Goal: Find specific page/section: Find specific page/section

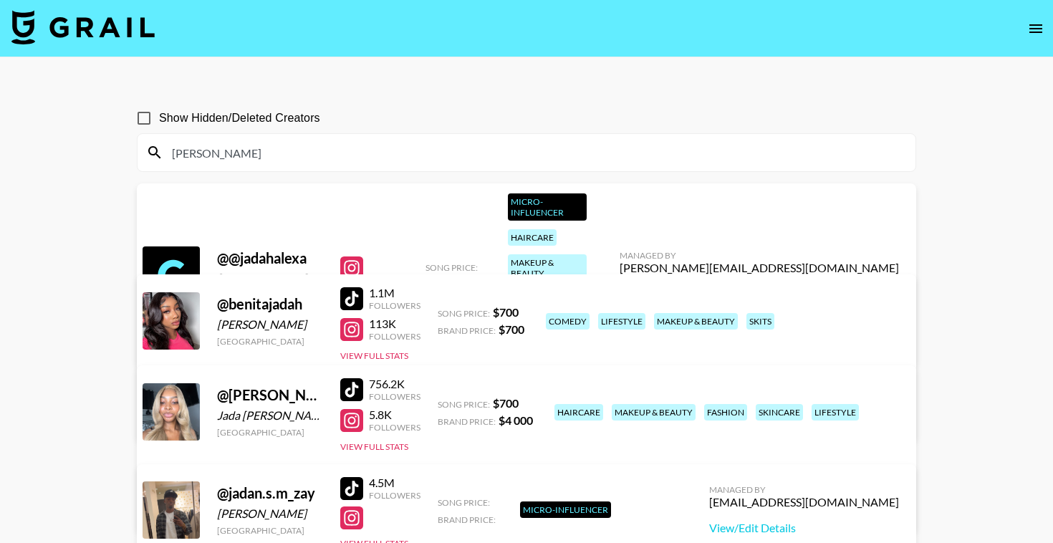
click at [1022, 29] on button "open drawer" at bounding box center [1036, 28] width 29 height 29
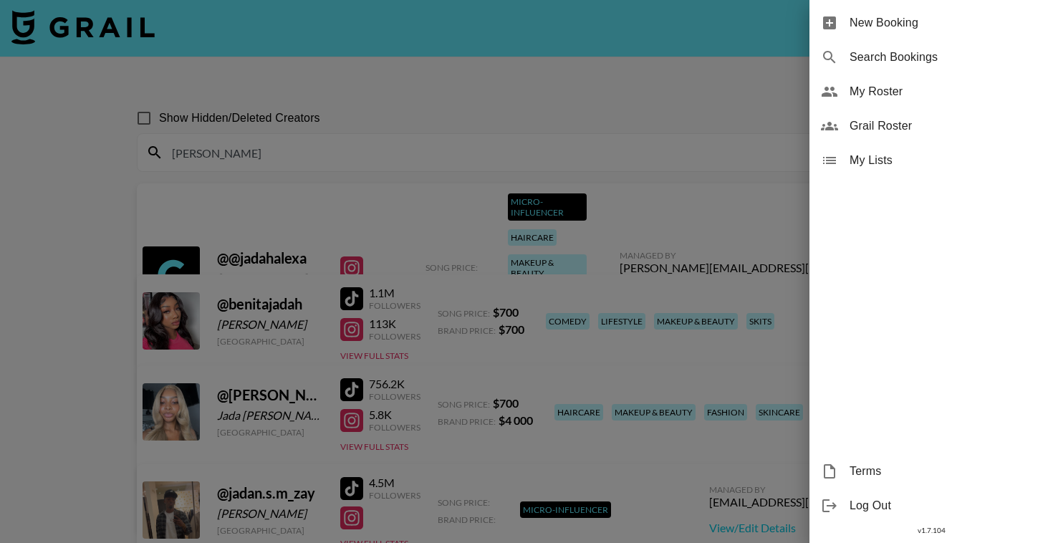
click at [667, 77] on div at bounding box center [526, 271] width 1053 height 543
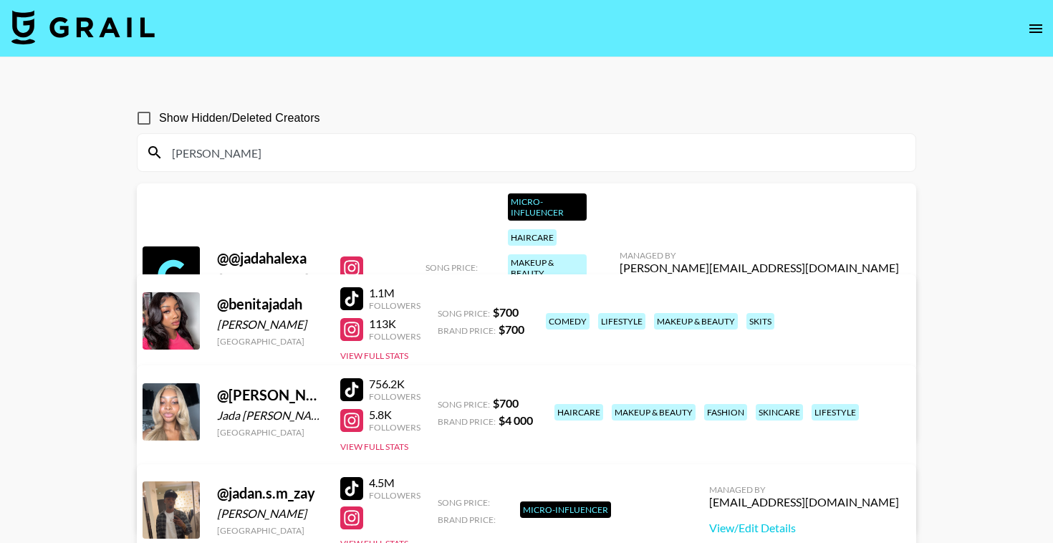
click at [1013, 21] on nav at bounding box center [526, 28] width 1053 height 57
click at [1025, 29] on button "open drawer" at bounding box center [1036, 28] width 29 height 29
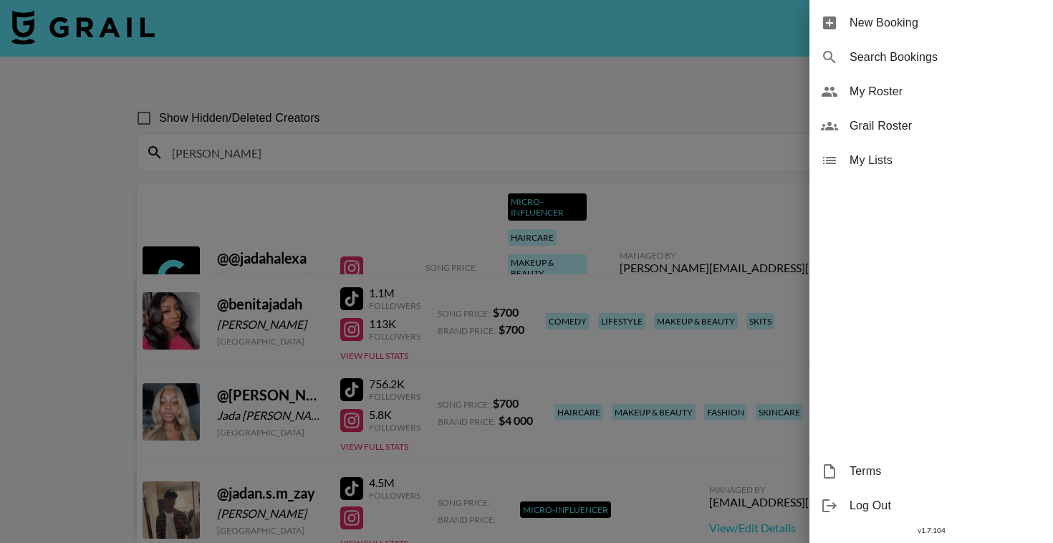
click at [618, 43] on div at bounding box center [526, 271] width 1053 height 543
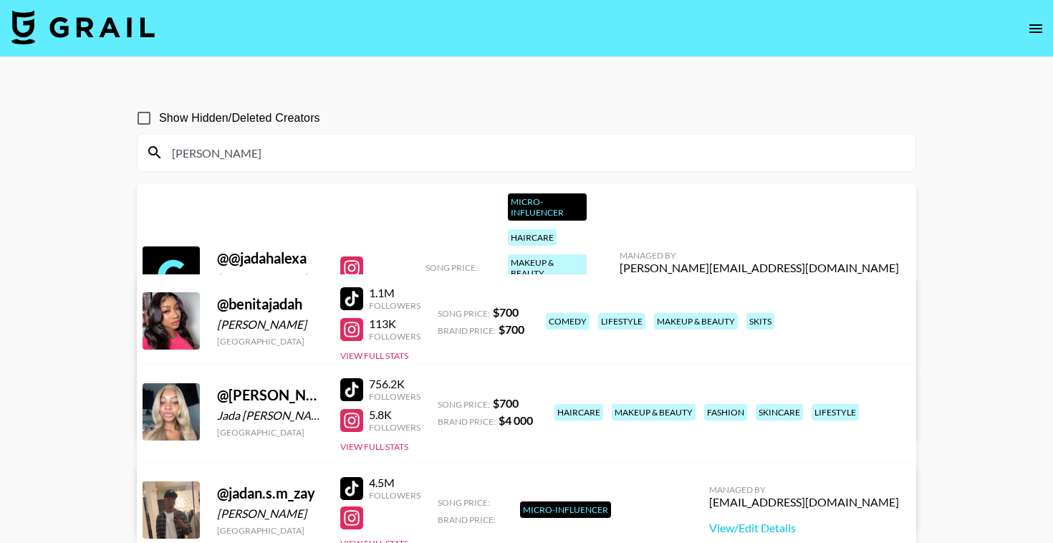
click at [138, 29] on img at bounding box center [82, 27] width 143 height 34
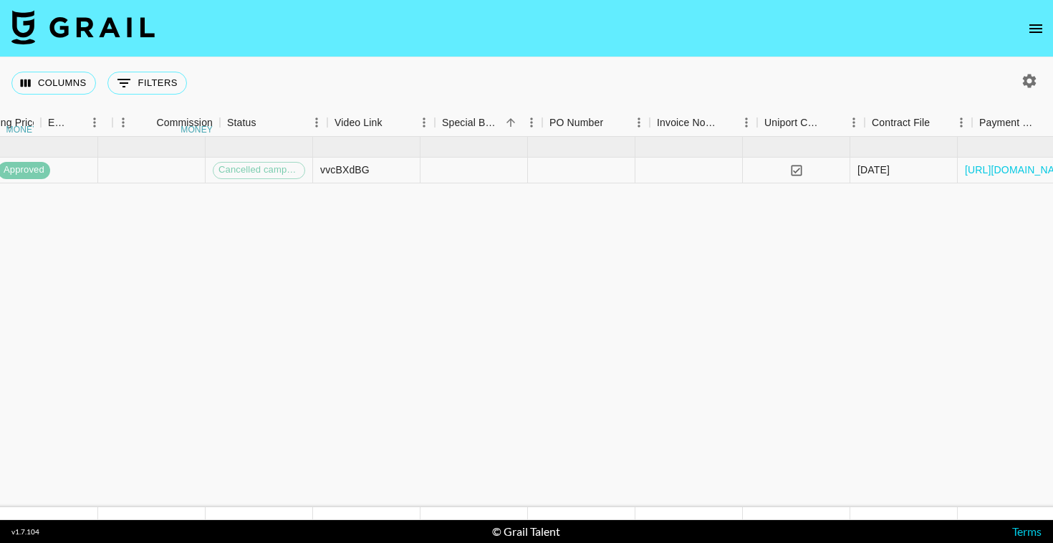
scroll to position [0, 1325]
